Goal: Transaction & Acquisition: Purchase product/service

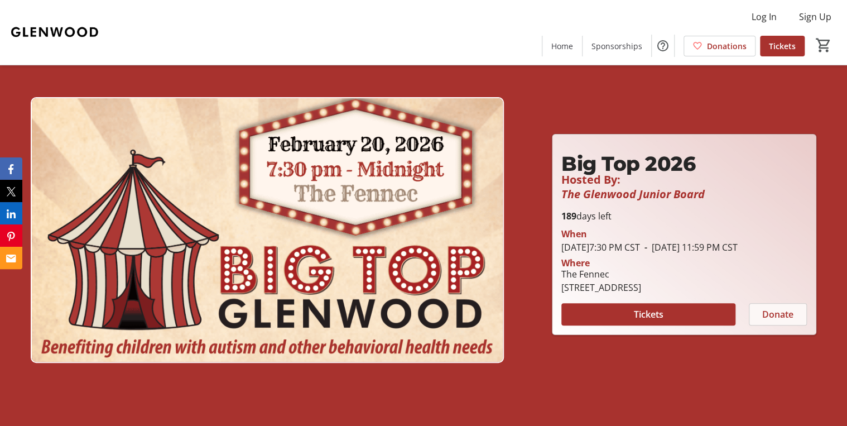
click at [771, 321] on span "Donate" at bounding box center [777, 313] width 31 height 13
click at [641, 321] on span "Tickets" at bounding box center [648, 313] width 30 height 13
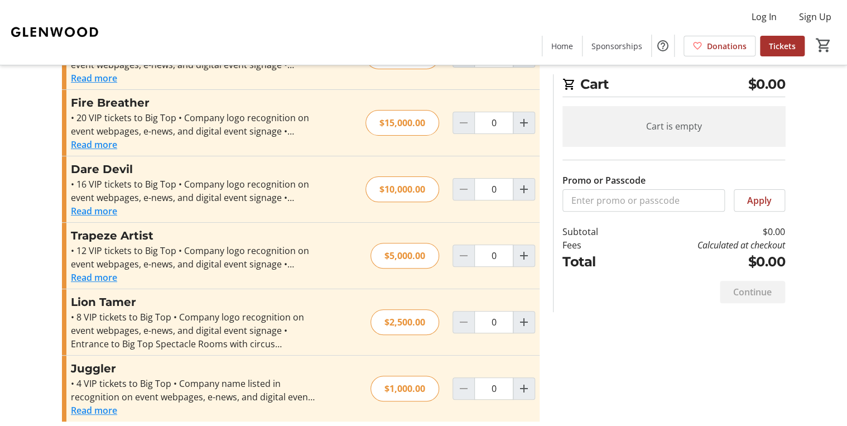
scroll to position [77, 0]
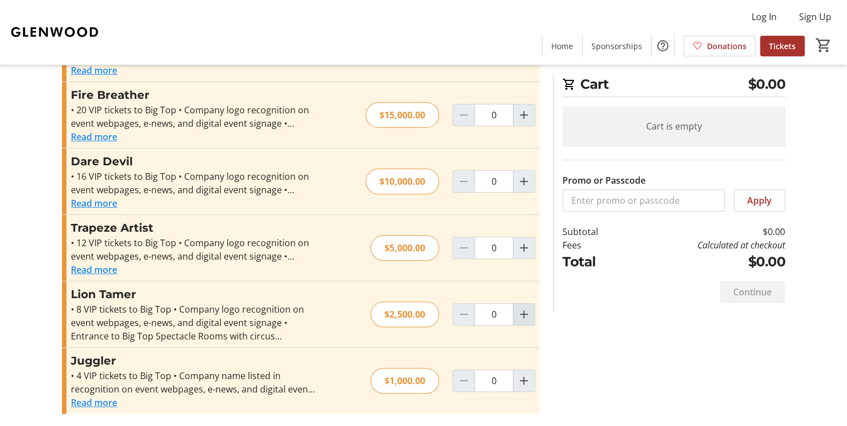
click at [528, 314] on mat-icon "Increment by one" at bounding box center [523, 313] width 13 height 13
type input "1"
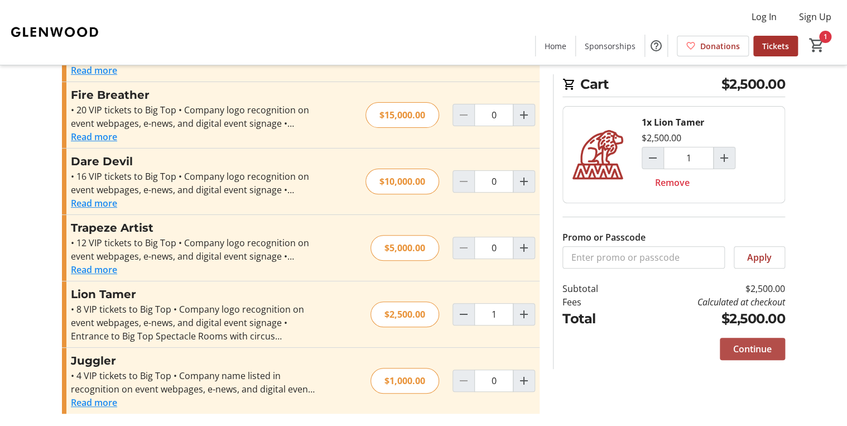
click at [736, 348] on span "Continue" at bounding box center [752, 348] width 38 height 13
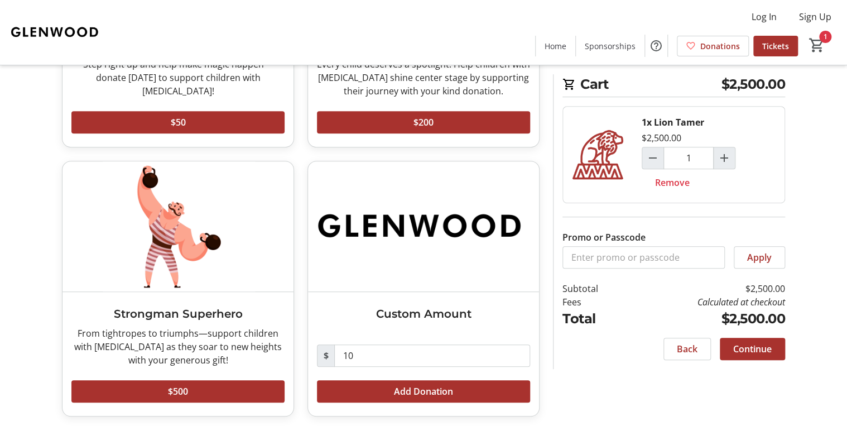
scroll to position [237, 0]
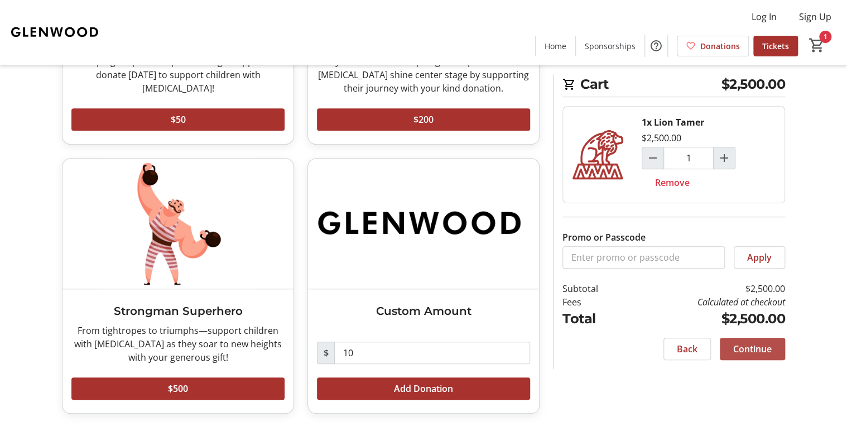
click at [772, 350] on span at bounding box center [752, 348] width 65 height 27
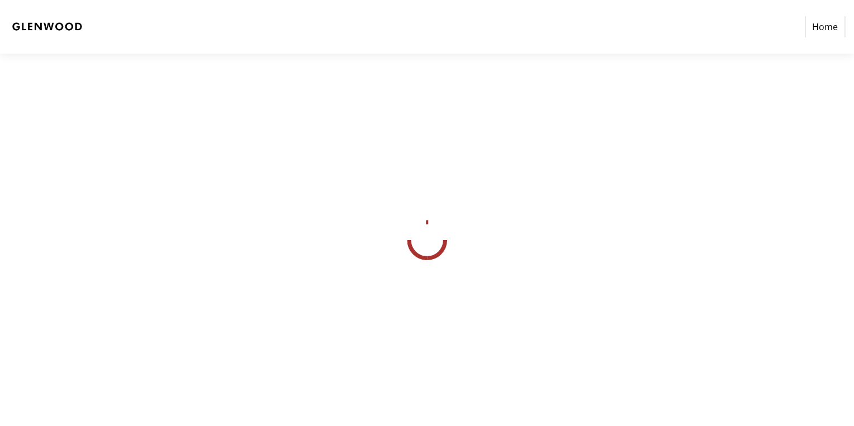
select select
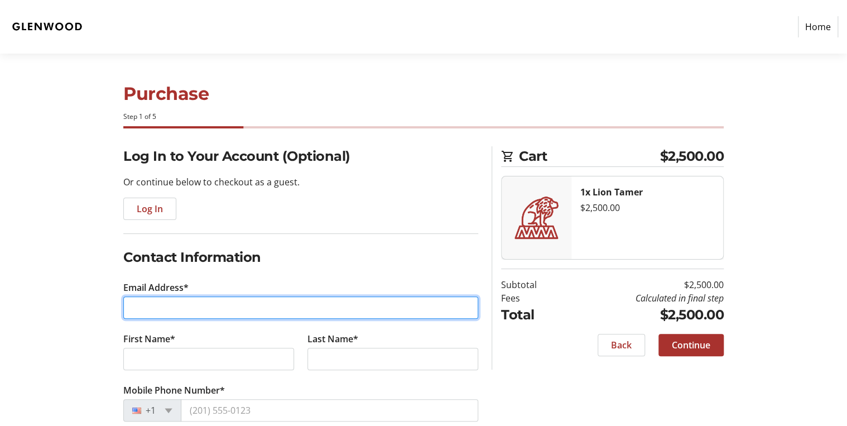
click at [319, 309] on input "Email Address*" at bounding box center [300, 307] width 355 height 22
type input "[EMAIL_ADDRESS][DOMAIN_NAME]"
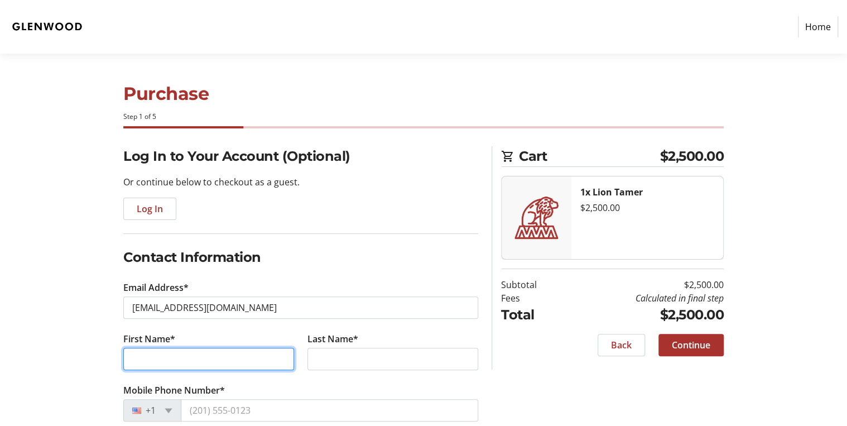
type input "[PERSON_NAME]"
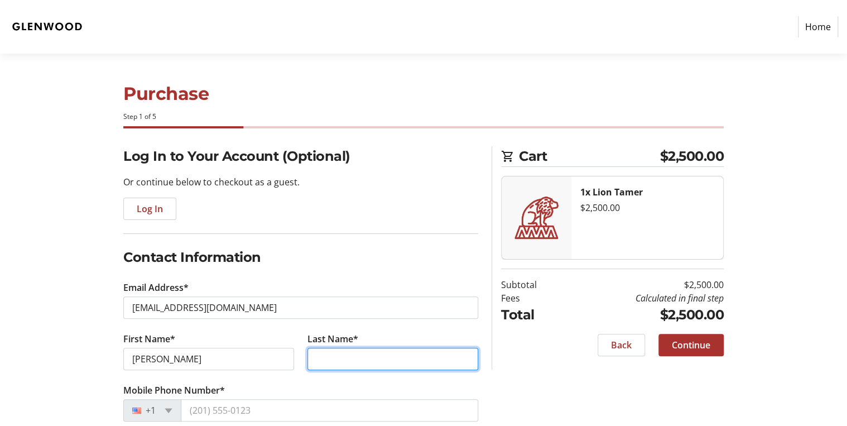
type input "[PERSON_NAME]"
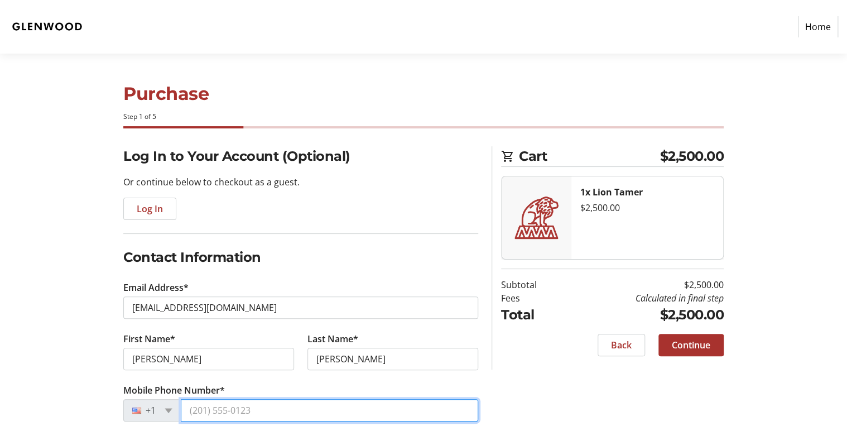
type input "[PHONE_NUMBER]"
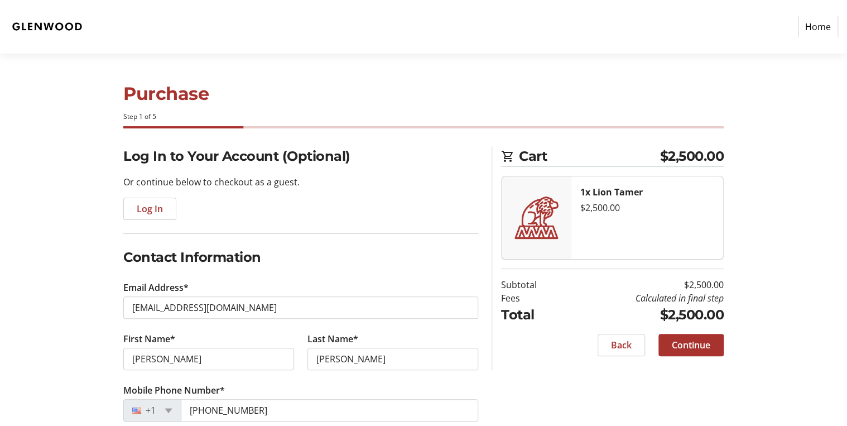
type input "Southern Company"
type input "[STREET_ADDRESS]"
type input "35243"
select select "US"
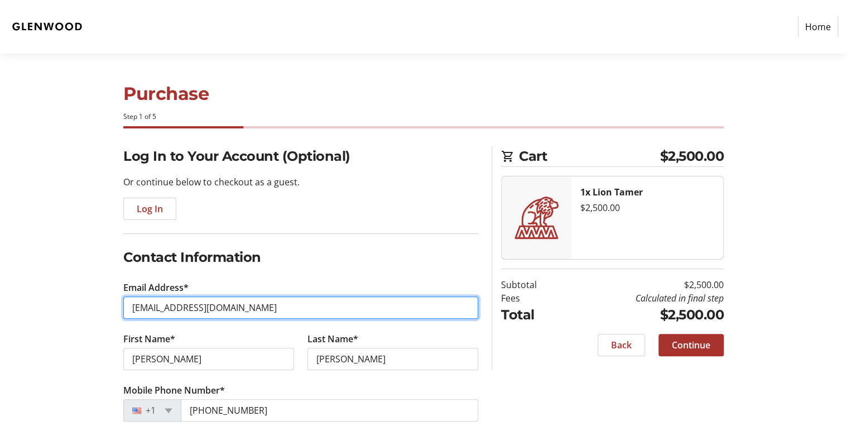
type input "[EMAIL_ADDRESS][DOMAIN_NAME]"
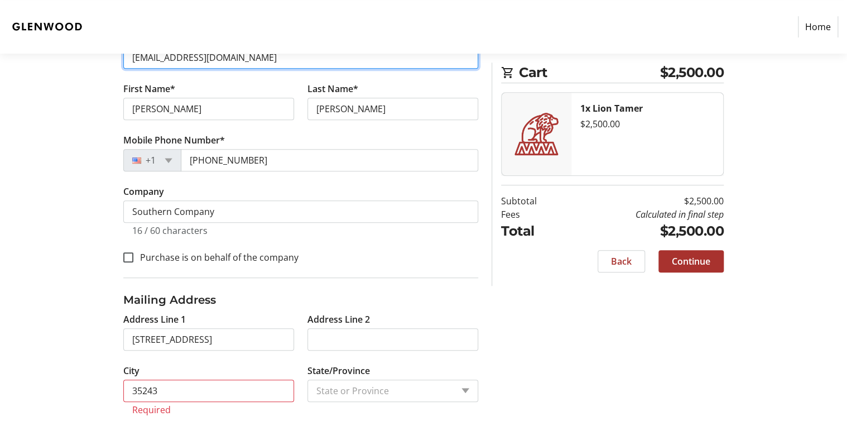
scroll to position [268, 0]
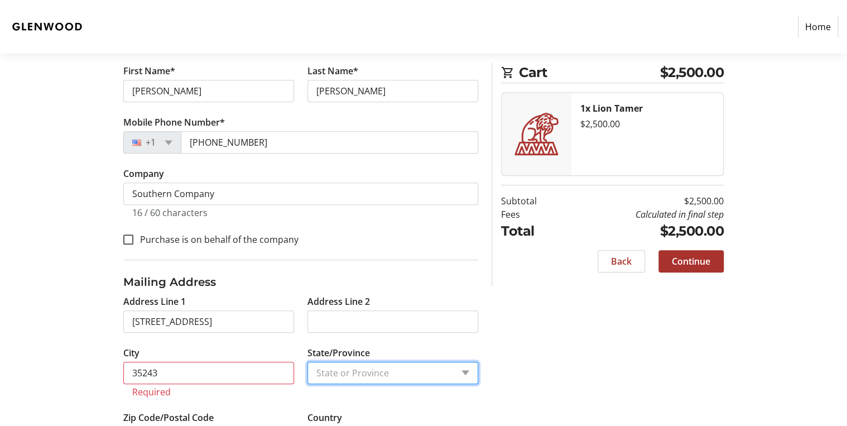
click at [451, 375] on select "State or Province State or [GEOGRAPHIC_DATA][US_STATE][GEOGRAPHIC_DATA] [US_STA…" at bounding box center [392, 373] width 171 height 22
select select "AL"
click at [307, 362] on select "State or Province State or [GEOGRAPHIC_DATA][US_STATE][GEOGRAPHIC_DATA] [US_STA…" at bounding box center [392, 373] width 171 height 22
click at [514, 362] on div "Log In to Your Account (Optional) Or continue below to checkout as a guest. Log…" at bounding box center [423, 176] width 736 height 597
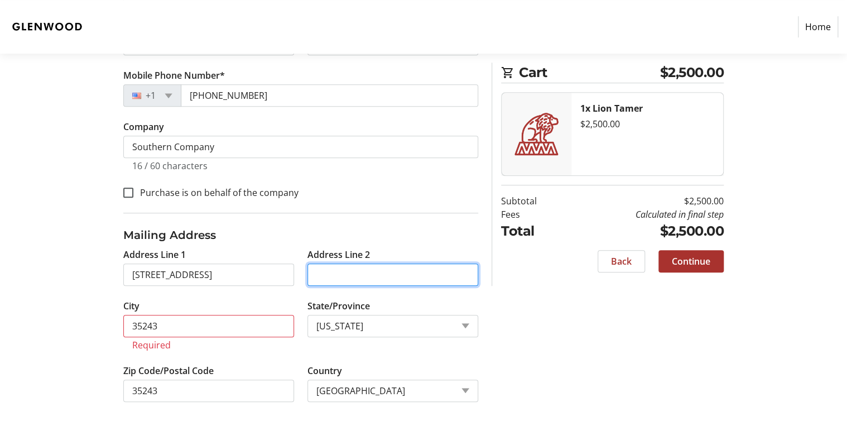
click at [339, 268] on input "Address Line 2" at bounding box center [392, 274] width 171 height 22
click at [372, 271] on input "BIN 5N-590" at bounding box center [392, 274] width 171 height 22
click at [479, 292] on tr-form-field "Address Line 2 BIN 5N-590 - EC" at bounding box center [393, 273] width 184 height 51
click at [366, 272] on input "BIN 5N-590 - EC" at bounding box center [392, 274] width 171 height 22
type input "BIN 5N-590-EC"
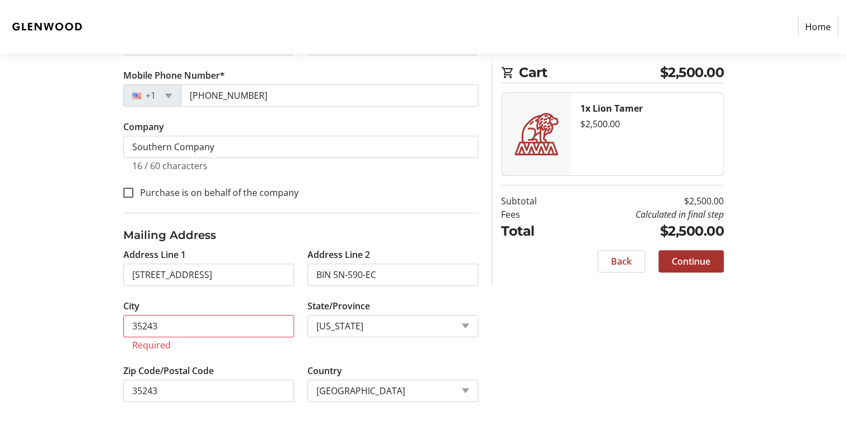
click at [571, 314] on div "Log In to Your Account (Optional) Or continue below to checkout as a guest. Log…" at bounding box center [423, 130] width 736 height 597
click at [672, 266] on span "Continue" at bounding box center [691, 260] width 38 height 13
click at [683, 266] on span "Continue" at bounding box center [691, 260] width 38 height 13
drag, startPoint x: 211, startPoint y: 321, endPoint x: 83, endPoint y: 327, distance: 129.0
click at [83, 327] on div "Log In to Your Account (Optional) Or continue below to checkout as a guest. Log…" at bounding box center [423, 130] width 736 height 597
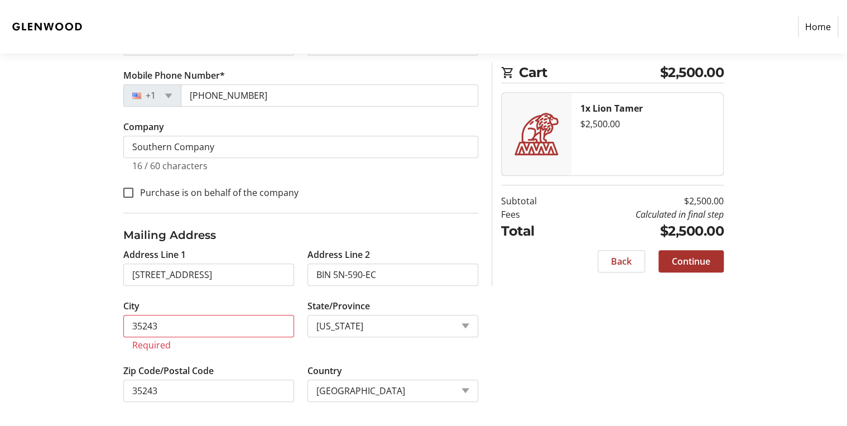
click at [391, 356] on tr-province-selector-ui "State/Province State or Province State or Province [US_STATE] [US_STATE] [US_ST…" at bounding box center [393, 331] width 184 height 65
click at [689, 261] on span "Continue" at bounding box center [691, 260] width 38 height 13
click at [247, 321] on input "35243" at bounding box center [208, 326] width 171 height 22
drag, startPoint x: 174, startPoint y: 323, endPoint x: 89, endPoint y: 314, distance: 85.3
click at [89, 314] on div "Log In to Your Account (Optional) Or continue below to checkout as a guest. Log…" at bounding box center [423, 130] width 736 height 597
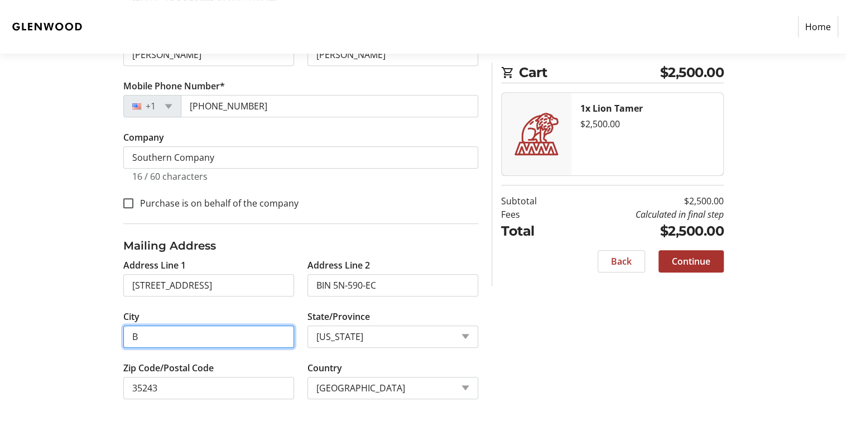
scroll to position [301, 0]
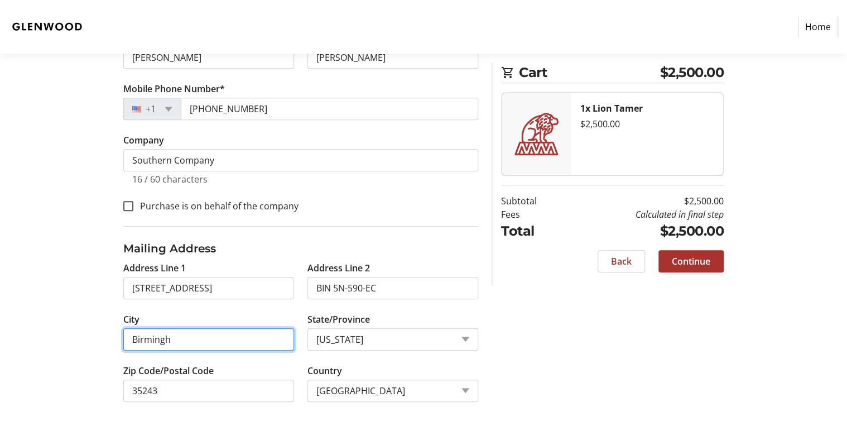
type input "[GEOGRAPHIC_DATA]"
click at [710, 259] on span "Continue" at bounding box center [691, 260] width 38 height 13
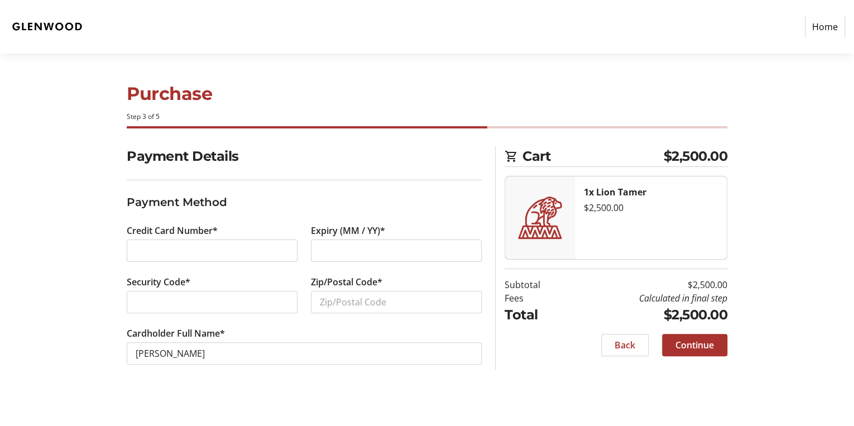
click at [632, 346] on span "Back" at bounding box center [624, 344] width 21 height 13
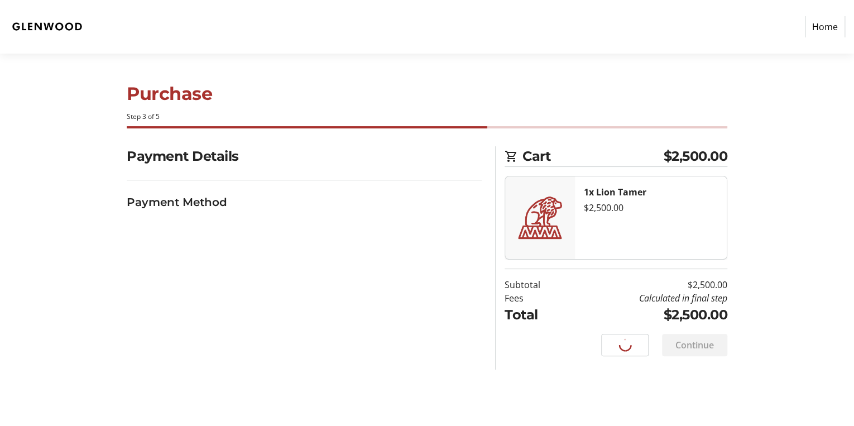
select select "AL"
select select "US"
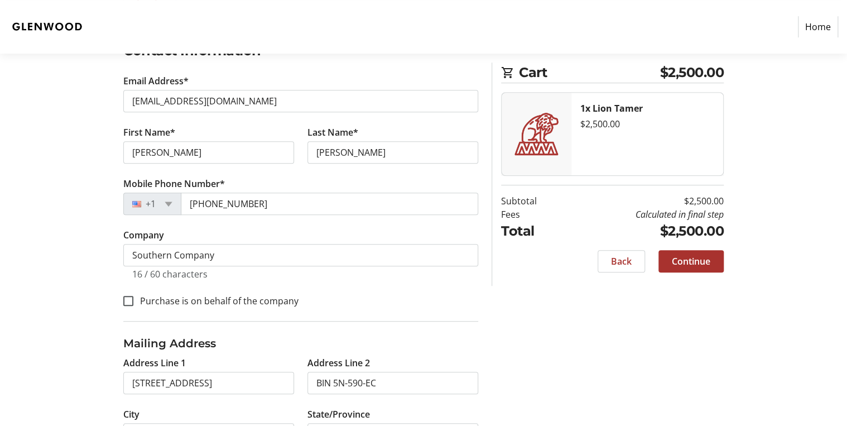
scroll to position [301, 0]
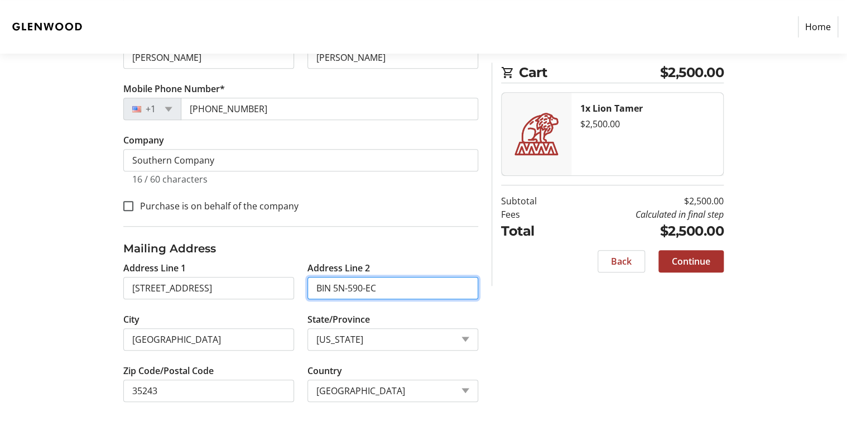
drag, startPoint x: 338, startPoint y: 284, endPoint x: 345, endPoint y: 288, distance: 8.7
click at [338, 284] on input "BIN 5N-590-EC" at bounding box center [392, 288] width 171 height 22
type input "BIN N-590-EC"
click at [683, 263] on span "Continue" at bounding box center [691, 260] width 38 height 13
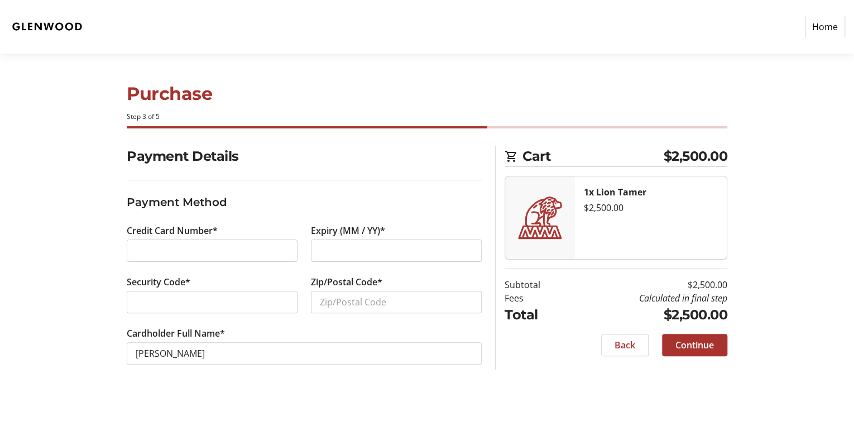
click at [391, 260] on div at bounding box center [396, 250] width 171 height 22
click at [342, 304] on input "Zip/Postal Code*" at bounding box center [396, 302] width 171 height 22
type input "35243"
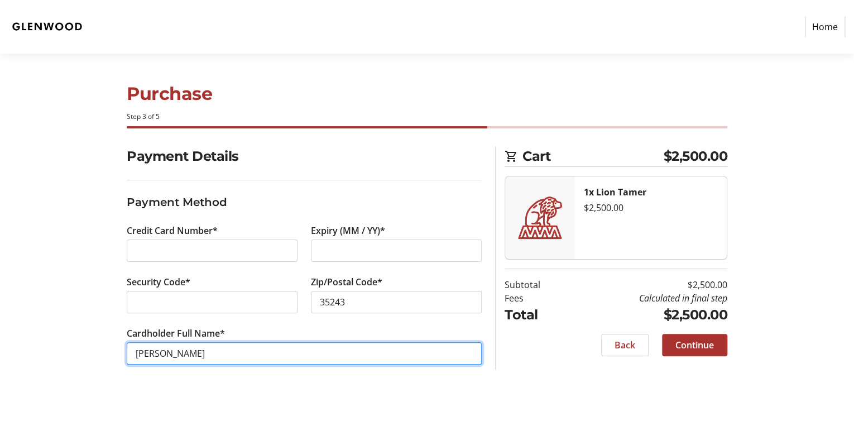
click at [241, 357] on input "[PERSON_NAME]" at bounding box center [304, 353] width 355 height 22
drag, startPoint x: 241, startPoint y: 357, endPoint x: 22, endPoint y: 333, distance: 220.5
click at [22, 333] on section "Purchase Step 3 of 5 Cart $2,500.00 1x Lion Tamer $2,500.00 Subtotal $2,500.00 …" at bounding box center [427, 240] width 854 height 372
type input "[PERSON_NAME]"
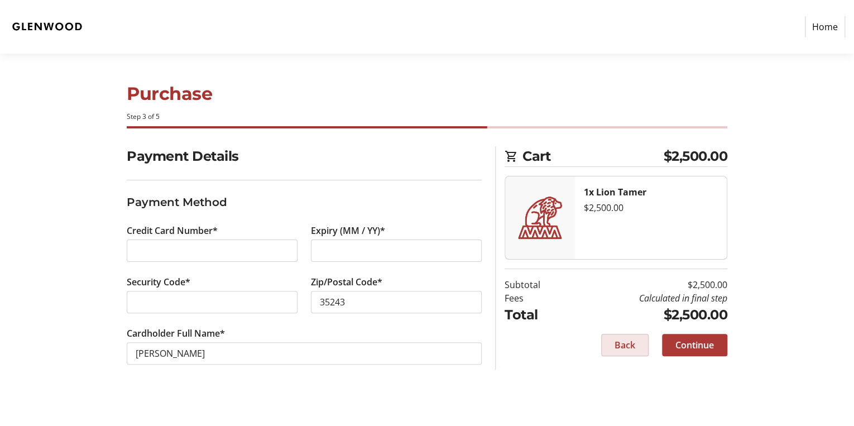
click at [696, 344] on span "Continue" at bounding box center [694, 344] width 38 height 13
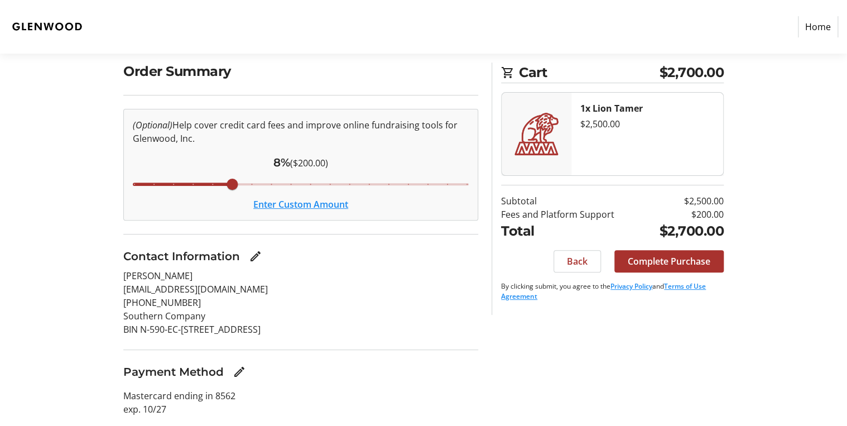
scroll to position [69, 0]
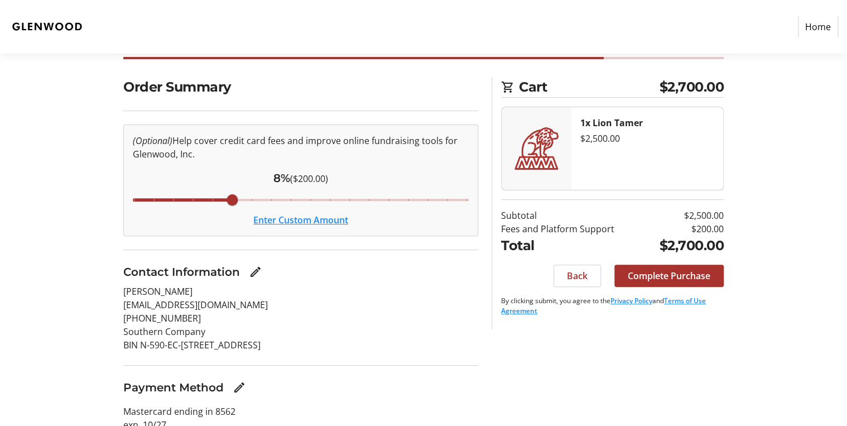
click at [283, 220] on button "Enter Custom Amount" at bounding box center [300, 219] width 95 height 13
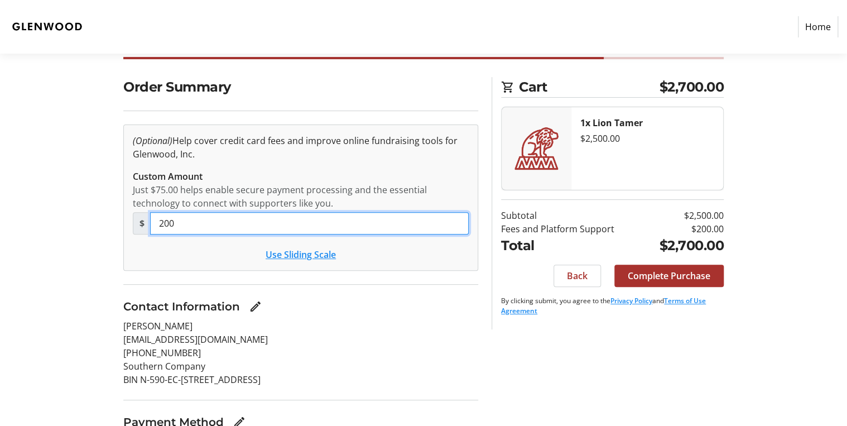
drag, startPoint x: 187, startPoint y: 221, endPoint x: 117, endPoint y: 220, distance: 69.7
click at [117, 220] on div "Order Summary (Optional) Help cover credit card fees and improve online fundrai…" at bounding box center [301, 291] width 368 height 429
type input "0"
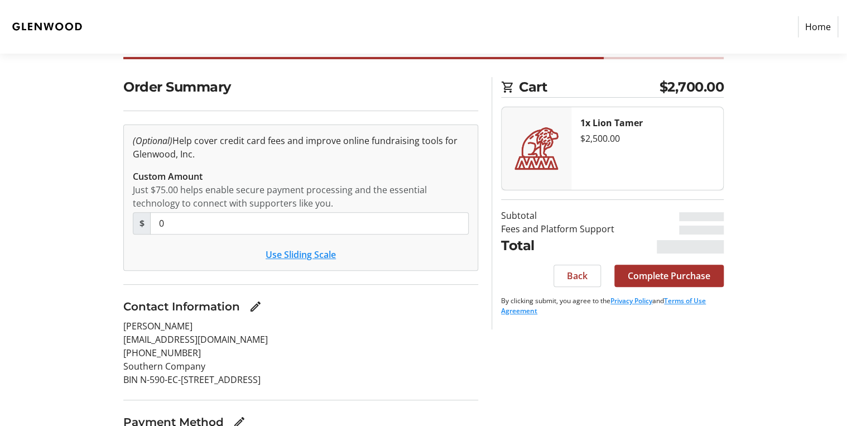
click at [317, 304] on div "Contact Information" at bounding box center [300, 306] width 355 height 17
click at [373, 310] on div "Contact Information" at bounding box center [300, 306] width 355 height 17
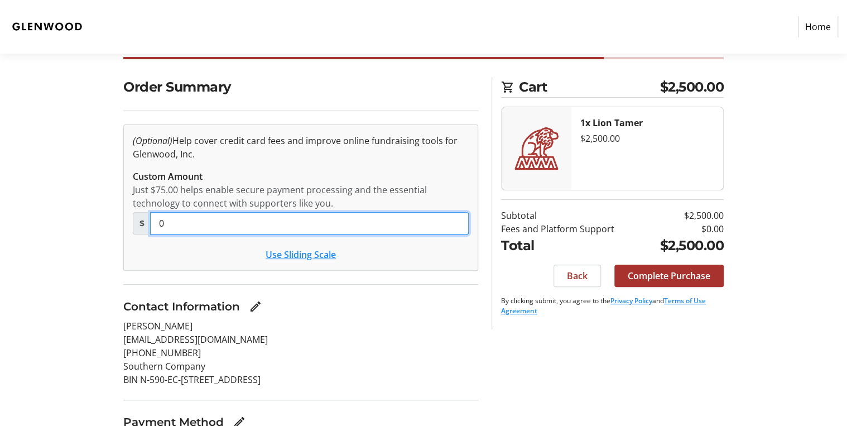
click at [248, 221] on input "0" at bounding box center [309, 223] width 319 height 22
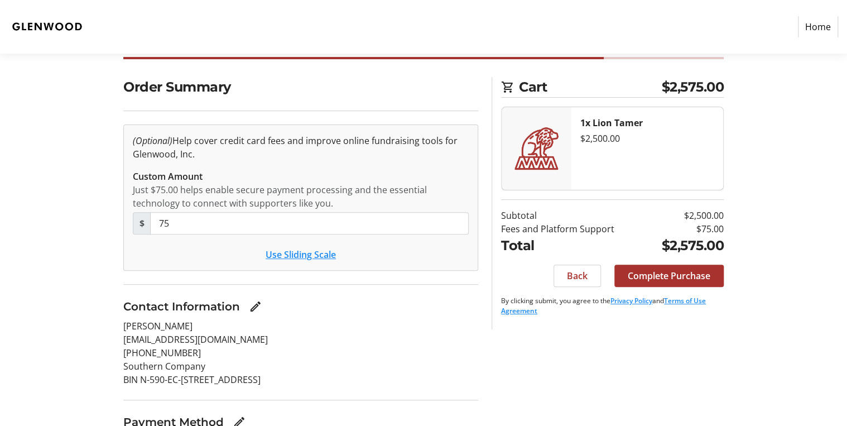
click at [205, 261] on tr-checkout-tip-editor-ui "(Optional) Help cover credit card fees and improve online fundraising tools for…" at bounding box center [300, 197] width 355 height 146
click at [297, 330] on p "[PERSON_NAME]" at bounding box center [300, 325] width 355 height 13
click at [300, 301] on div "Contact Information" at bounding box center [300, 306] width 355 height 17
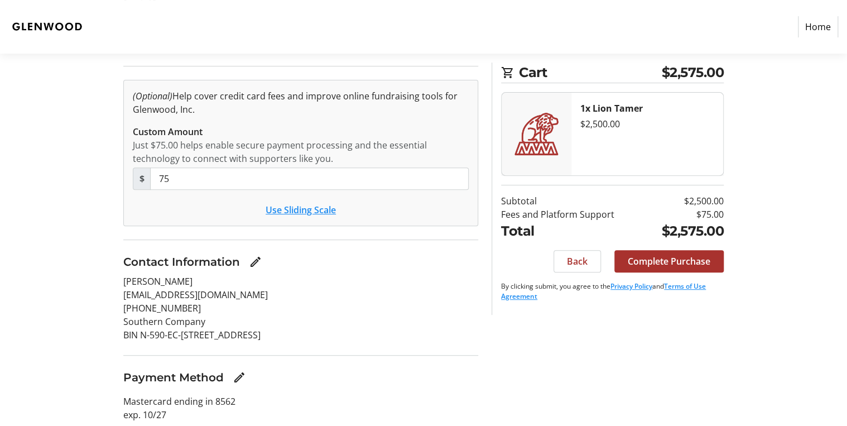
scroll to position [148, 0]
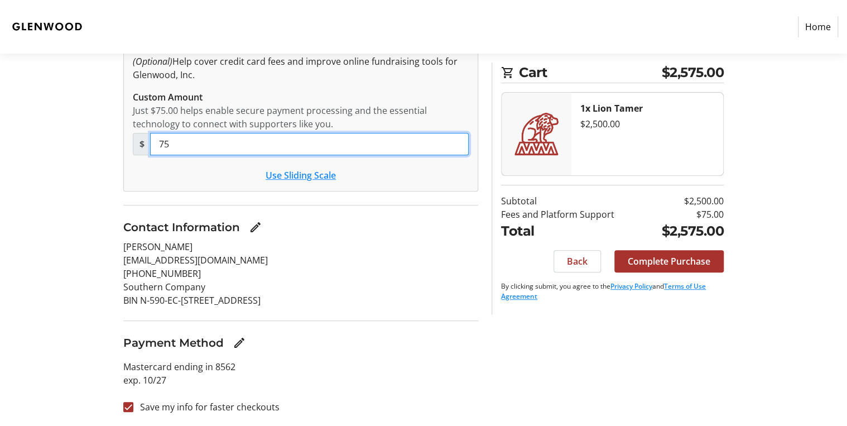
drag, startPoint x: 206, startPoint y: 144, endPoint x: 147, endPoint y: 147, distance: 59.2
click at [147, 147] on div "$ 75" at bounding box center [301, 144] width 336 height 22
type input "0"
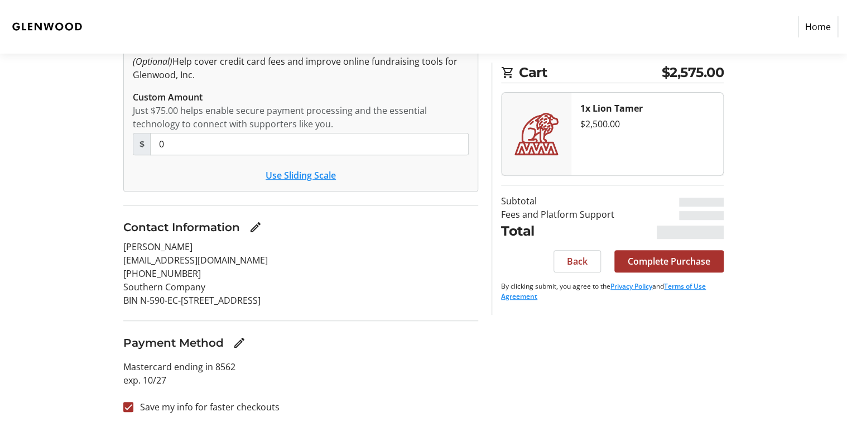
click at [180, 168] on div "Use Sliding Scale" at bounding box center [301, 174] width 336 height 13
click at [692, 264] on span "Complete Purchase" at bounding box center [669, 260] width 83 height 13
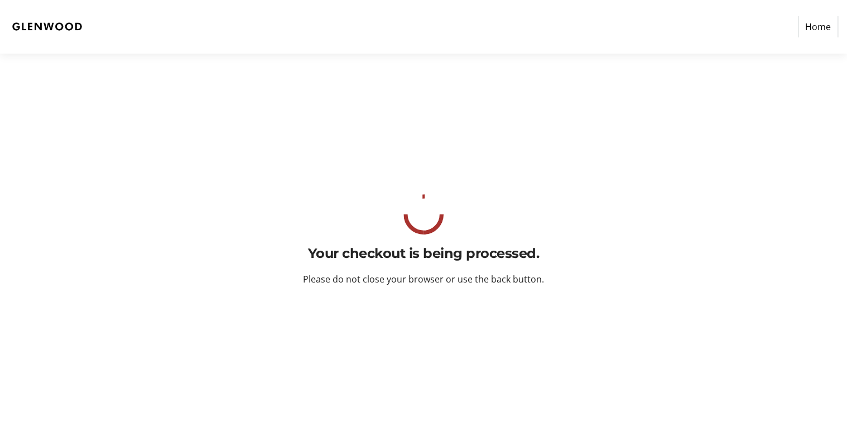
scroll to position [0, 0]
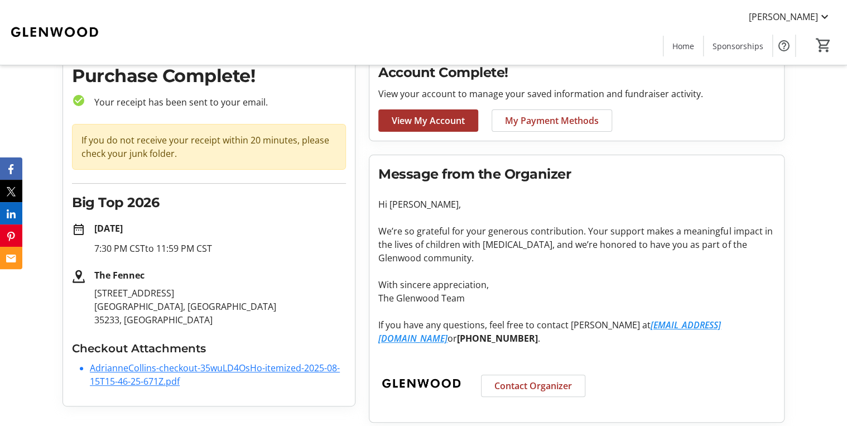
scroll to position [54, 0]
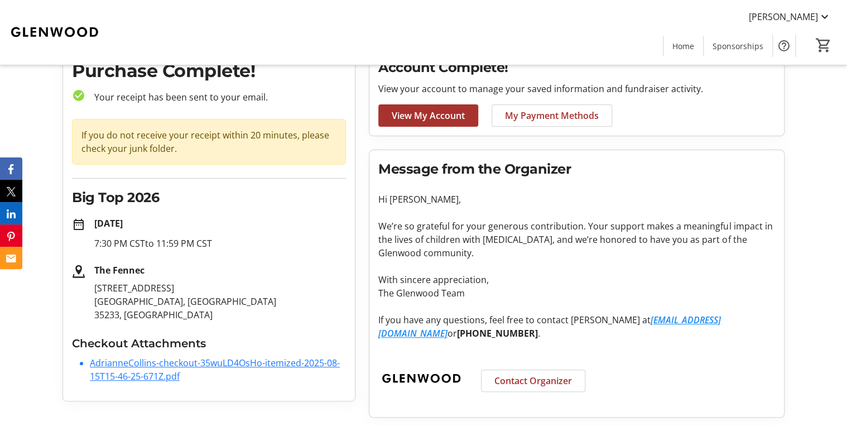
click at [136, 365] on link "AdrianneCollins-checkout-35wuLD4OsHo-itemized-2025-08-15T15-46-25-671Z.pdf" at bounding box center [215, 370] width 250 height 26
